Goal: Register for event/course

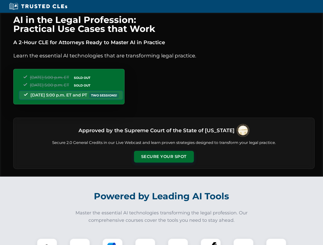
click at [164, 157] on button "Secure Your Spot" at bounding box center [164, 157] width 60 height 12
click at [47, 242] on img at bounding box center [47, 249] width 15 height 15
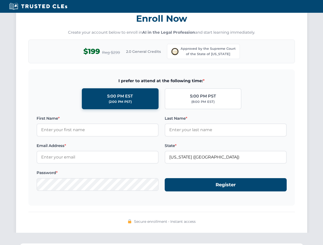
scroll to position [505, 0]
